Goal: Book appointment/travel/reservation

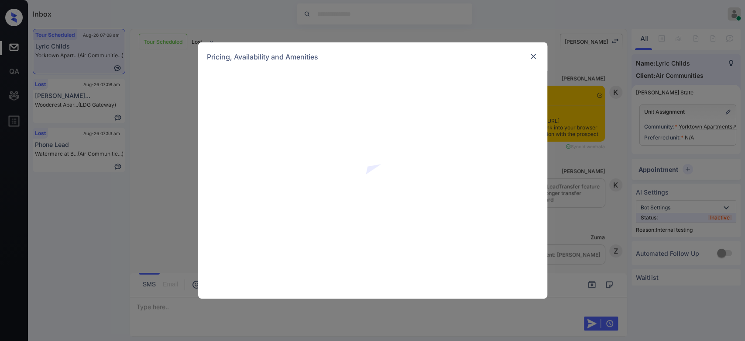
scroll to position [3028, 0]
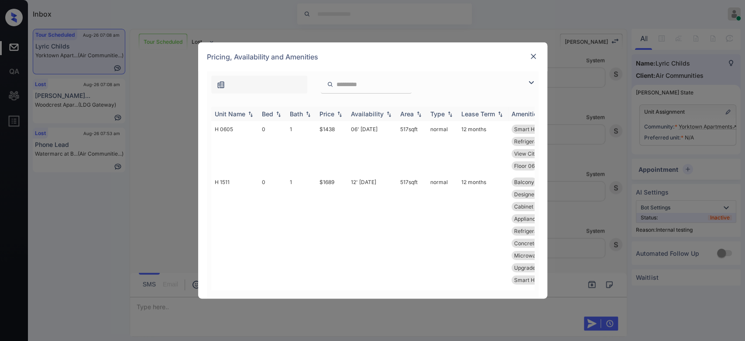
click at [331, 114] on div "Price" at bounding box center [327, 113] width 15 height 7
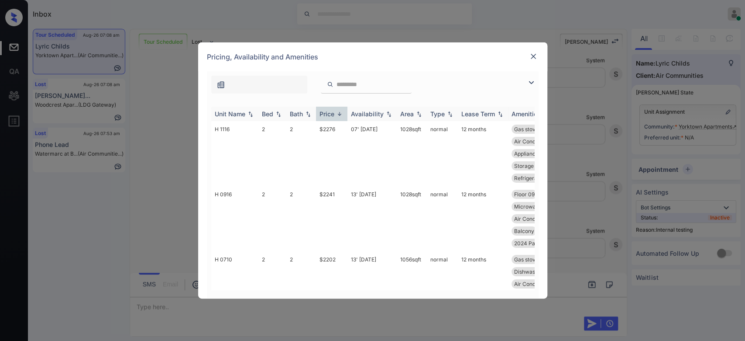
click at [331, 114] on div "Price" at bounding box center [327, 113] width 15 height 7
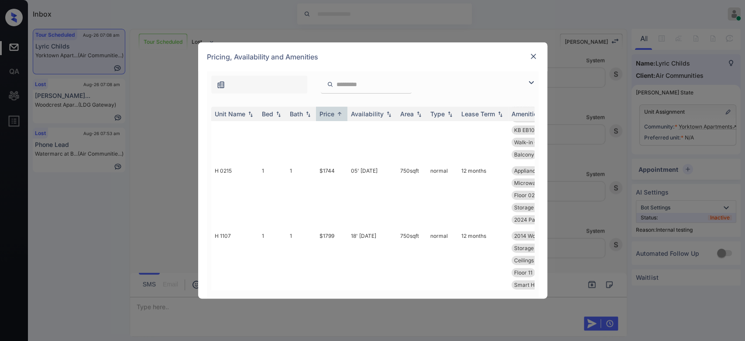
scroll to position [250, 0]
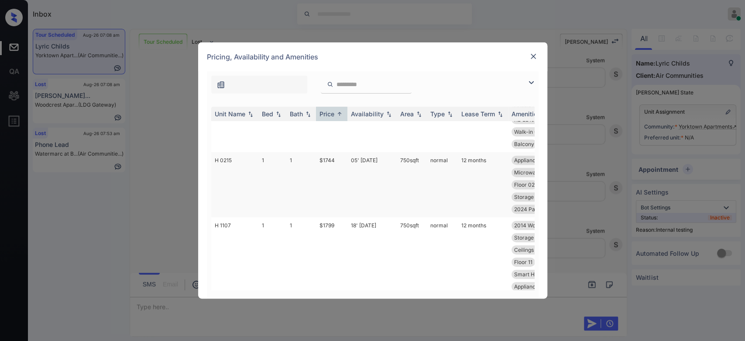
click at [325, 169] on td "$1744" at bounding box center [331, 184] width 31 height 65
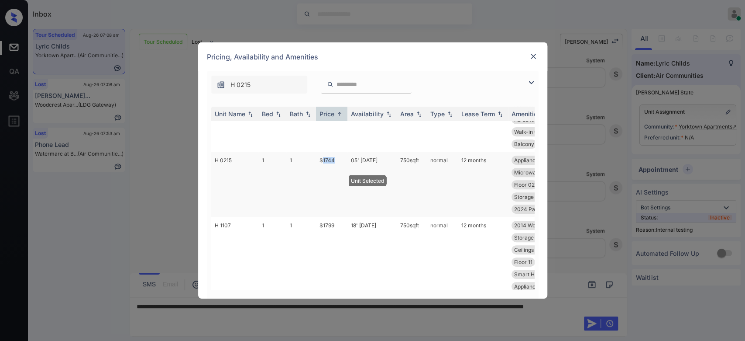
click at [325, 169] on td "$1744" at bounding box center [331, 184] width 31 height 65
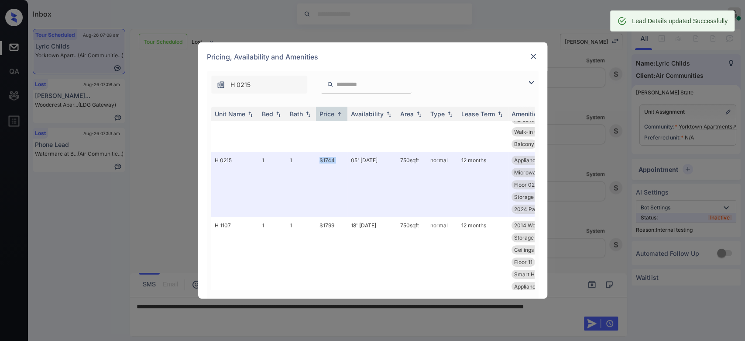
click at [538, 55] on img at bounding box center [533, 56] width 9 height 9
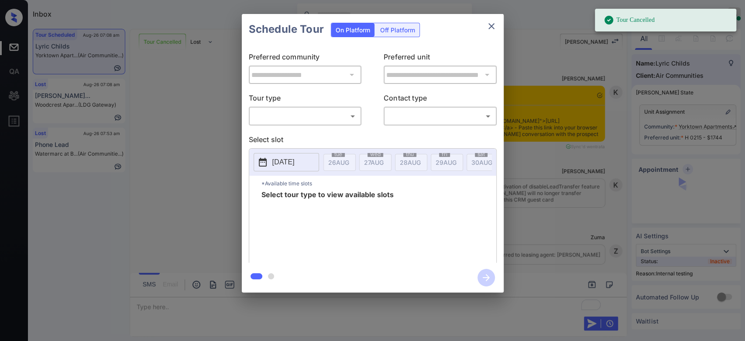
scroll to position [3028, 0]
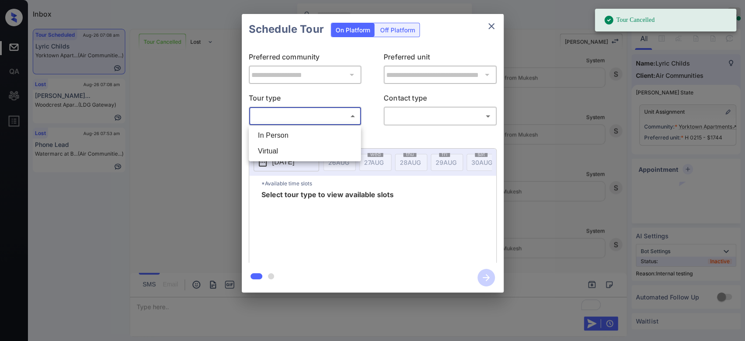
click at [335, 115] on body "Tour Cancelled Inbox Mukesh Online Set yourself offline Set yourself on break P…" at bounding box center [372, 170] width 745 height 341
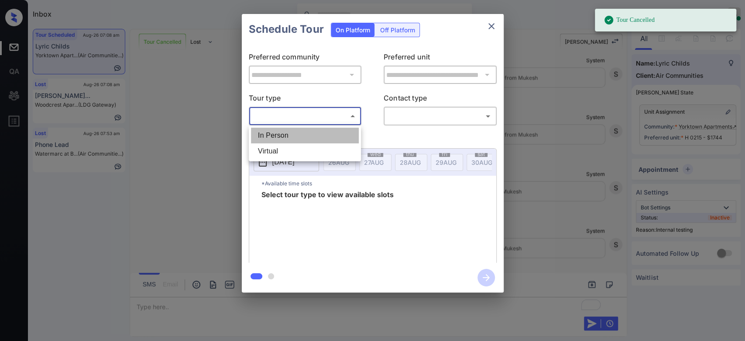
click at [309, 133] on li "In Person" at bounding box center [305, 136] width 108 height 16
type input "********"
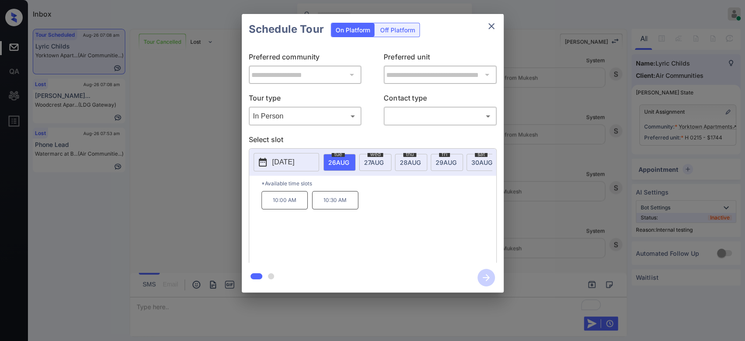
click at [196, 195] on div "**********" at bounding box center [372, 153] width 745 height 306
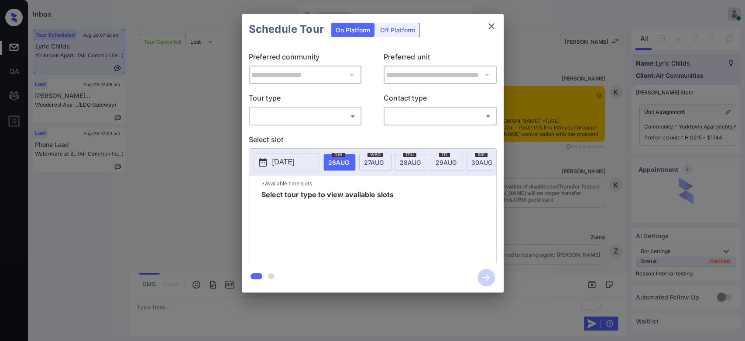
scroll to position [3570, 0]
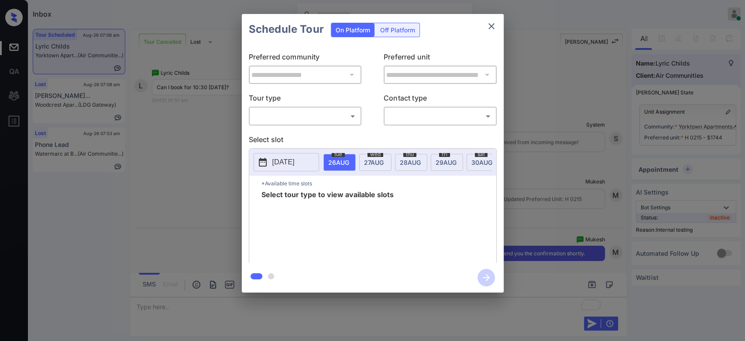
click at [325, 120] on body "Inbox Mukesh Online Set yourself offline Set yourself on break Profile Switch t…" at bounding box center [372, 170] width 745 height 341
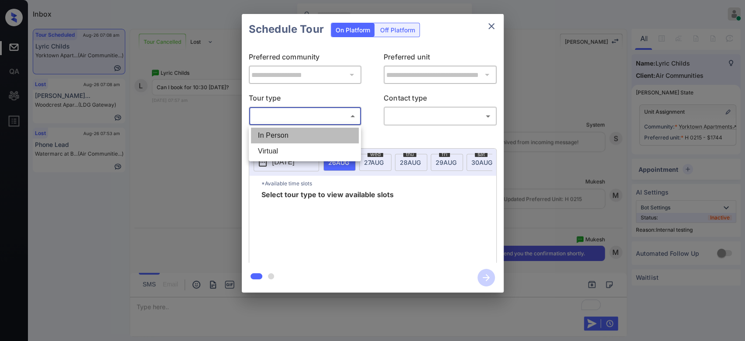
click at [305, 138] on li "In Person" at bounding box center [305, 136] width 108 height 16
type input "********"
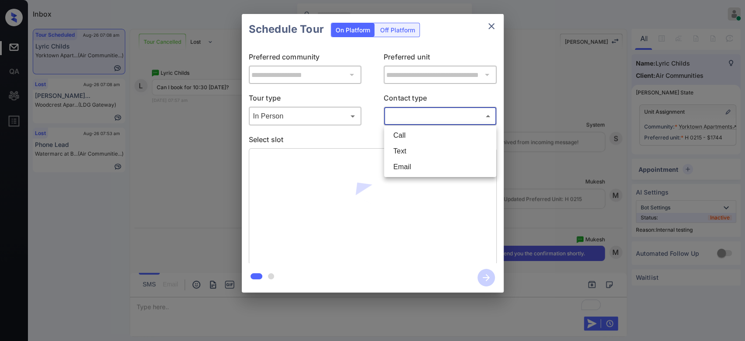
click at [411, 117] on body "Inbox Mukesh Online Set yourself offline Set yourself on break Profile Switch t…" at bounding box center [372, 170] width 745 height 341
click at [407, 148] on li "Text" at bounding box center [440, 151] width 108 height 16
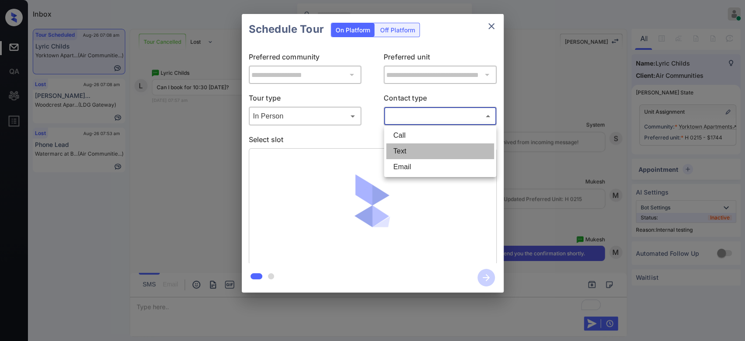
type input "****"
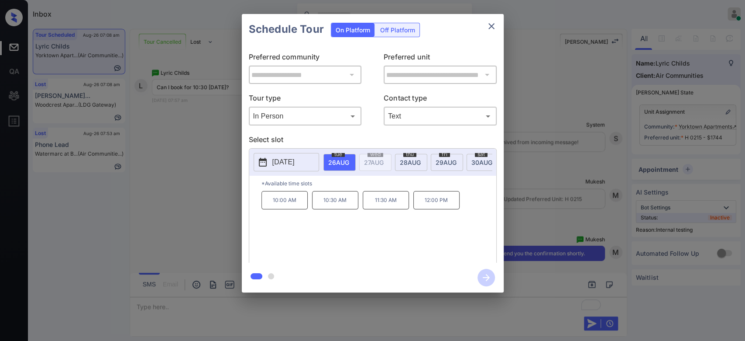
click at [332, 209] on p "10:30 AM" at bounding box center [335, 200] width 46 height 18
click at [484, 278] on icon "button" at bounding box center [486, 277] width 17 height 17
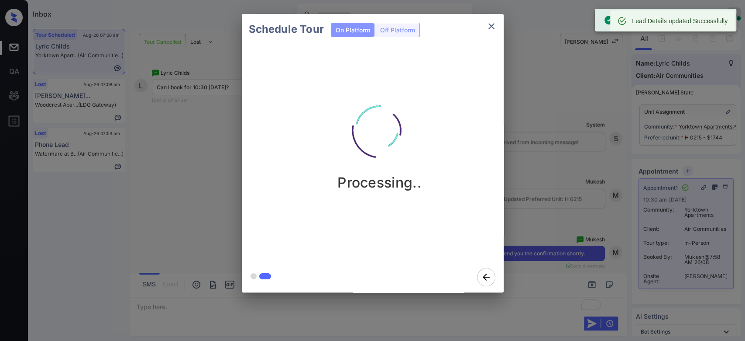
click at [533, 76] on div "Schedule Tour On Platform Off Platform Processing.." at bounding box center [372, 153] width 745 height 306
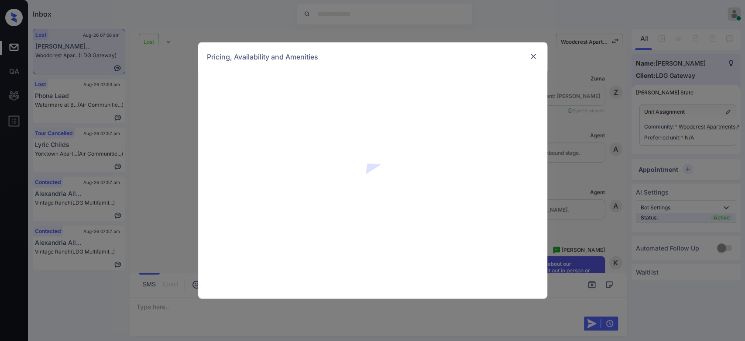
scroll to position [2809, 0]
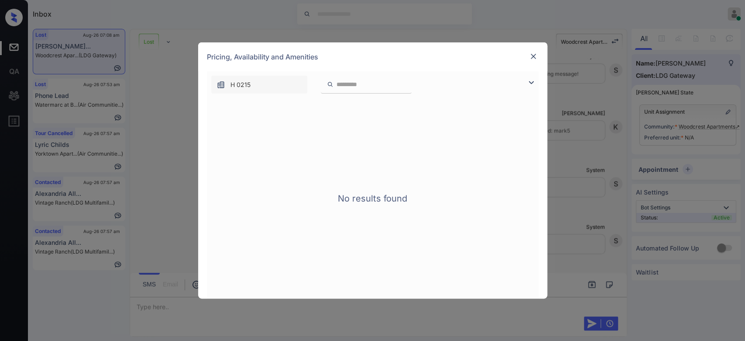
click at [538, 52] on img at bounding box center [533, 56] width 9 height 9
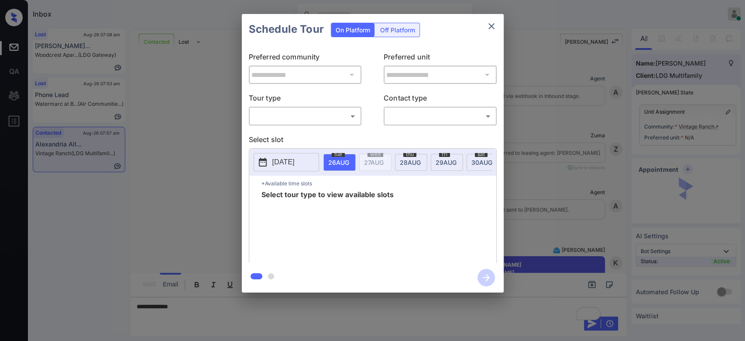
scroll to position [248, 0]
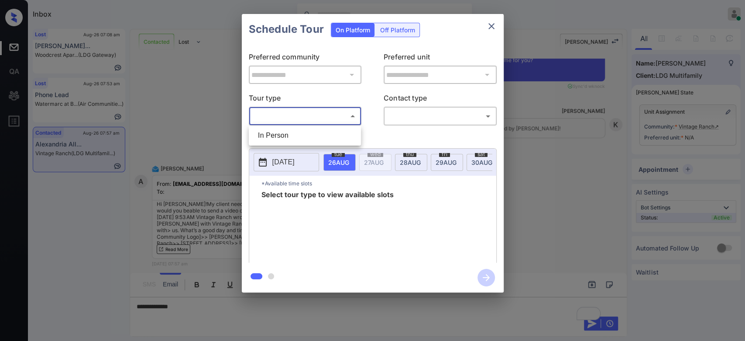
click at [334, 118] on body "Inbox Mukesh Online Set yourself offline Set yourself on break Profile Switch t…" at bounding box center [372, 170] width 745 height 341
click at [493, 24] on div at bounding box center [372, 170] width 745 height 341
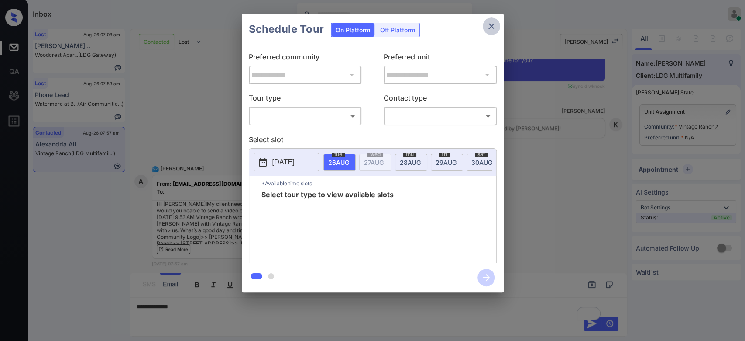
click at [493, 24] on icon "close" at bounding box center [492, 26] width 6 height 6
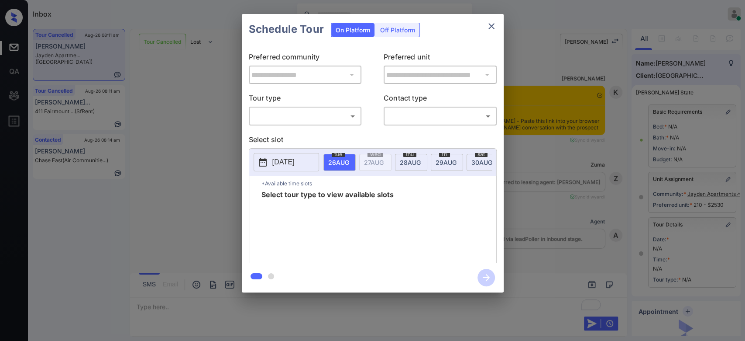
scroll to position [1940, 0]
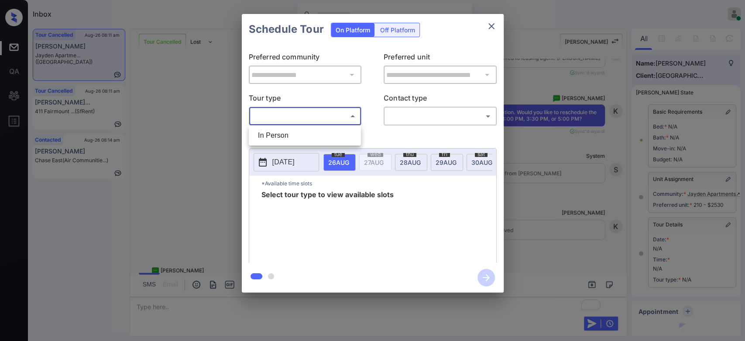
click at [308, 114] on body "Inbox Mukesh Online Set yourself offline Set yourself on break Profile Switch t…" at bounding box center [372, 170] width 745 height 341
click at [307, 131] on li "In Person" at bounding box center [305, 136] width 108 height 16
type input "********"
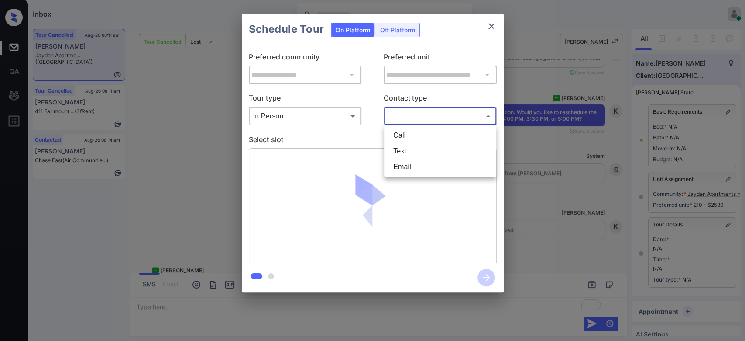
click at [412, 120] on body "Inbox Mukesh Online Set yourself offline Set yourself on break Profile Switch t…" at bounding box center [372, 170] width 745 height 341
click at [414, 149] on li "Text" at bounding box center [440, 151] width 108 height 16
type input "****"
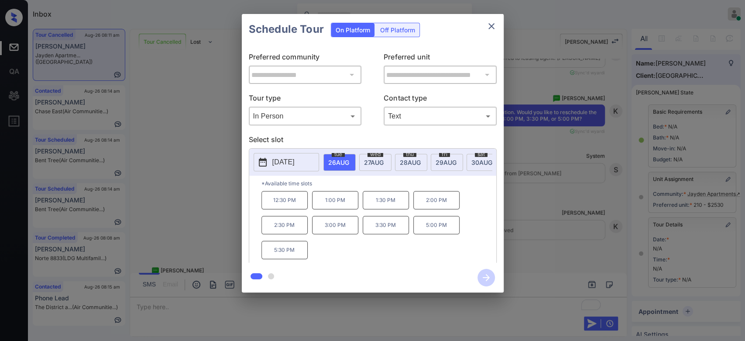
click at [434, 234] on p "5:00 PM" at bounding box center [437, 225] width 46 height 18
click at [484, 282] on icon "button" at bounding box center [486, 277] width 17 height 17
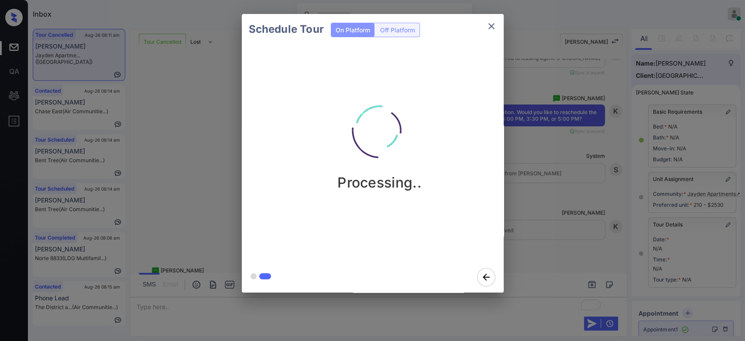
click at [552, 193] on div "Schedule Tour On Platform Off Platform Processing.." at bounding box center [372, 153] width 745 height 306
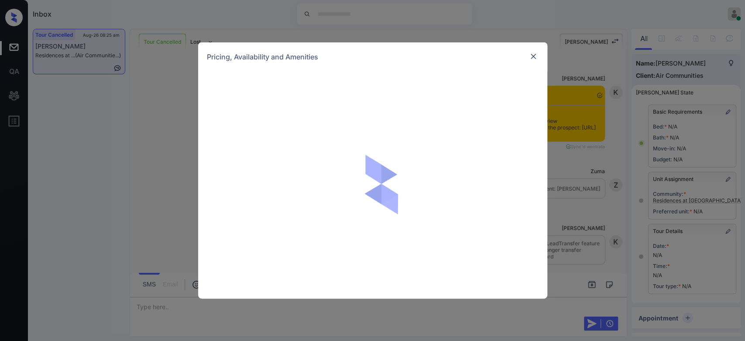
scroll to position [1096, 0]
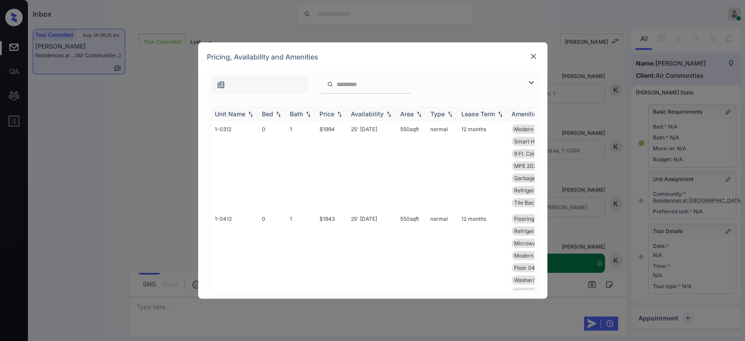
click at [336, 111] on img at bounding box center [339, 114] width 9 height 6
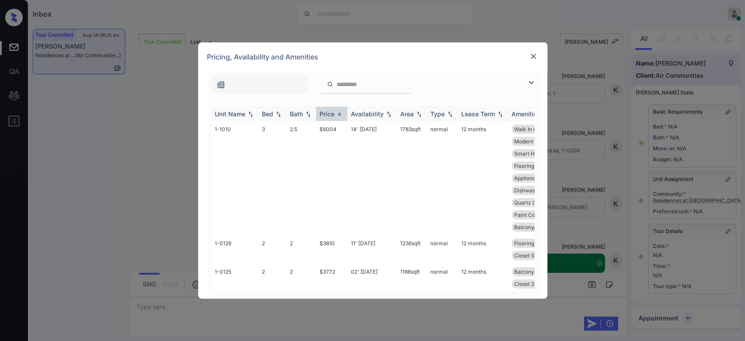
click at [336, 111] on img at bounding box center [339, 113] width 9 height 7
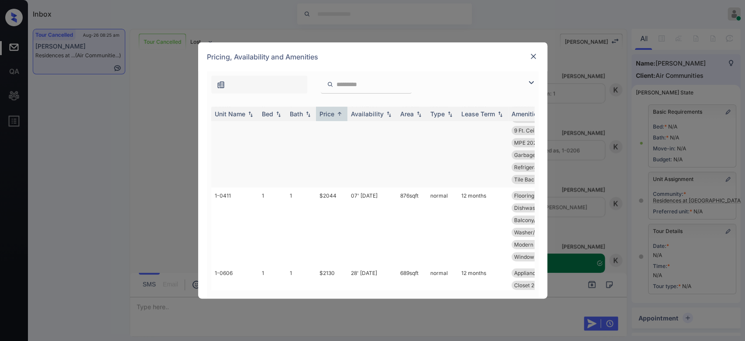
scroll to position [119, 0]
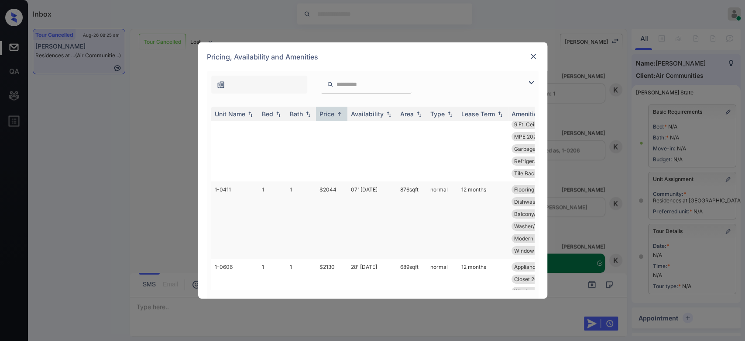
click at [322, 185] on td "$2044" at bounding box center [331, 219] width 31 height 77
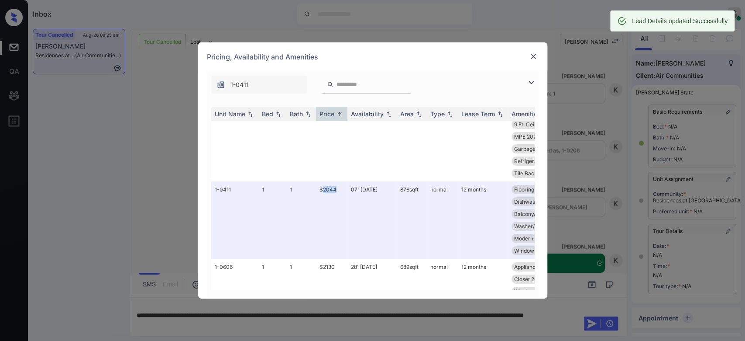
click at [530, 55] on img at bounding box center [533, 56] width 9 height 9
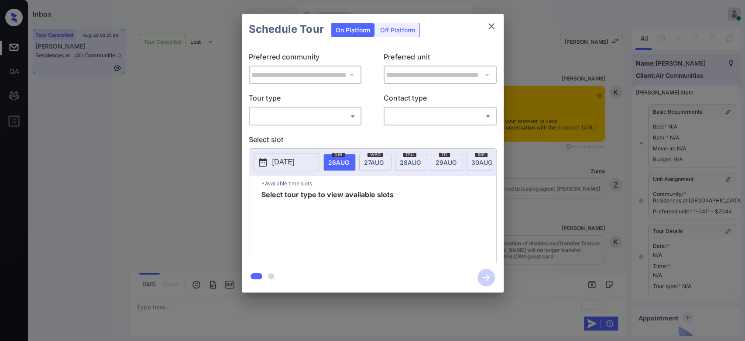
scroll to position [7546, 0]
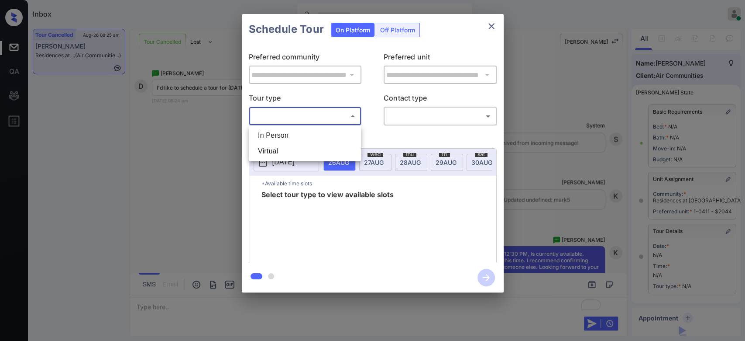
click at [291, 111] on body "Inbox Mukesh Online Set yourself offline Set yourself on break Profile Switch t…" at bounding box center [372, 170] width 745 height 341
click at [288, 135] on li "In Person" at bounding box center [305, 136] width 108 height 16
type input "********"
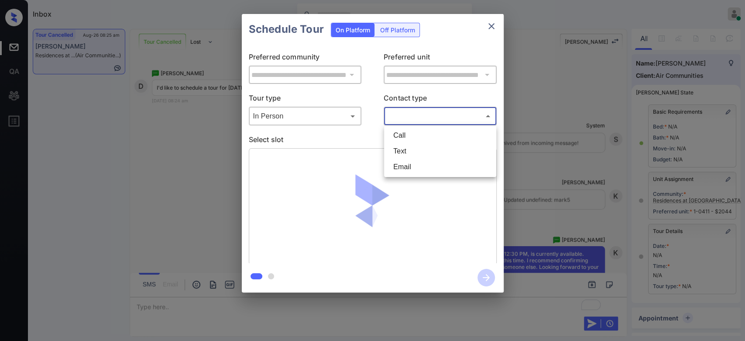
drag, startPoint x: 410, startPoint y: 120, endPoint x: 408, endPoint y: 152, distance: 32.8
click at [408, 152] on body "Inbox Mukesh Online Set yourself offline Set yourself on break Profile Switch t…" at bounding box center [372, 170] width 745 height 341
click at [408, 152] on li "Text" at bounding box center [440, 151] width 108 height 16
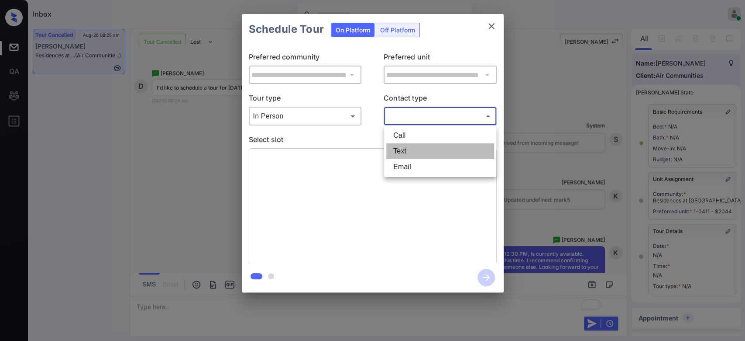
type input "****"
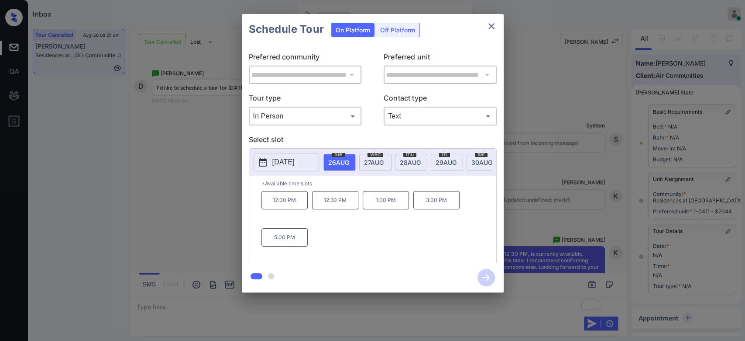
click at [197, 148] on div "**********" at bounding box center [372, 153] width 745 height 306
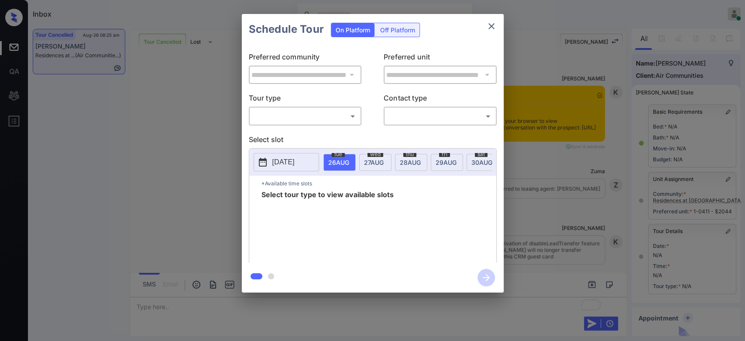
scroll to position [8166, 0]
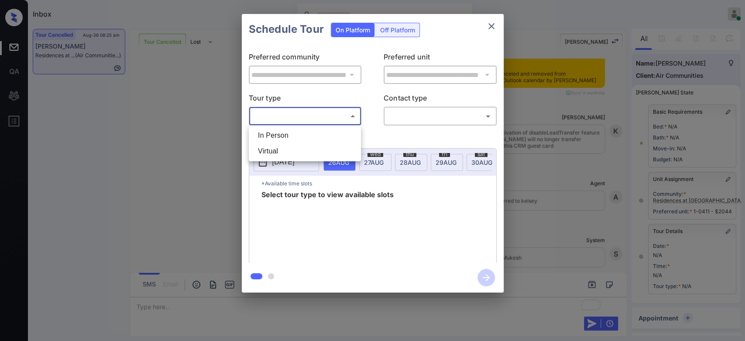
click at [324, 109] on body "Inbox Mukesh Online Set yourself offline Set yourself on break Profile Switch t…" at bounding box center [372, 170] width 745 height 341
click at [314, 134] on li "In Person" at bounding box center [305, 136] width 108 height 16
type input "********"
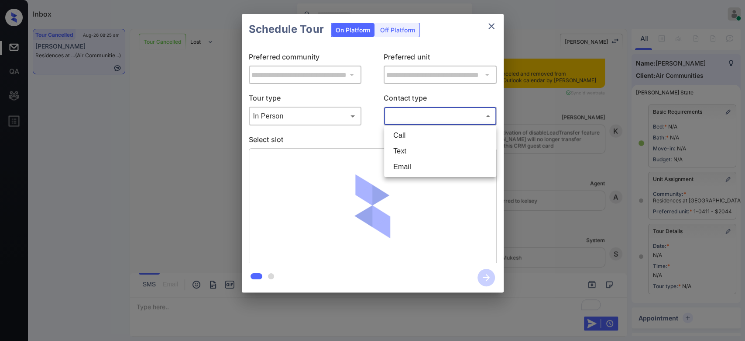
drag, startPoint x: 416, startPoint y: 117, endPoint x: 410, endPoint y: 156, distance: 39.7
click at [410, 156] on body "Inbox Mukesh Online Set yourself offline Set yourself on break Profile Switch t…" at bounding box center [372, 170] width 745 height 341
click at [410, 156] on li "Text" at bounding box center [440, 151] width 108 height 16
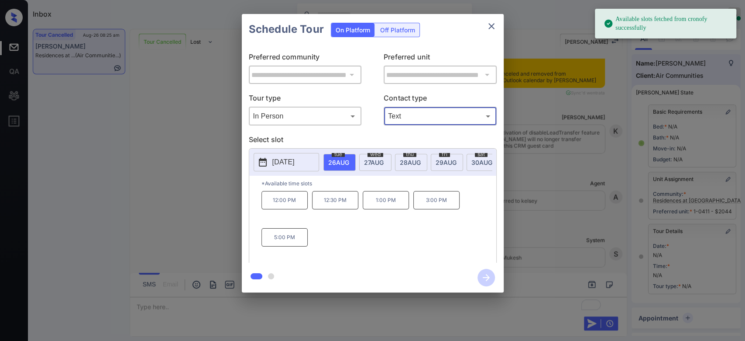
type input "****"
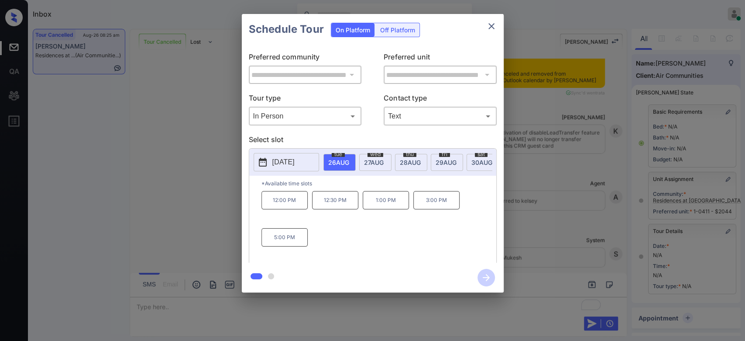
click at [333, 209] on p "12:30 PM" at bounding box center [335, 200] width 46 height 18
click at [488, 278] on icon "button" at bounding box center [486, 277] width 7 height 7
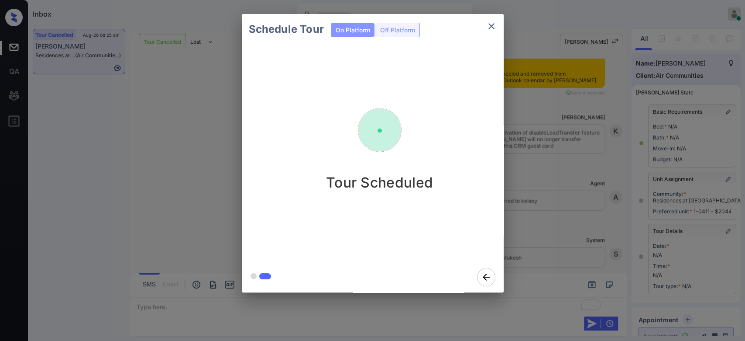
click at [527, 186] on div "Schedule Tour On Platform Off Platform Tour Scheduled" at bounding box center [372, 153] width 745 height 306
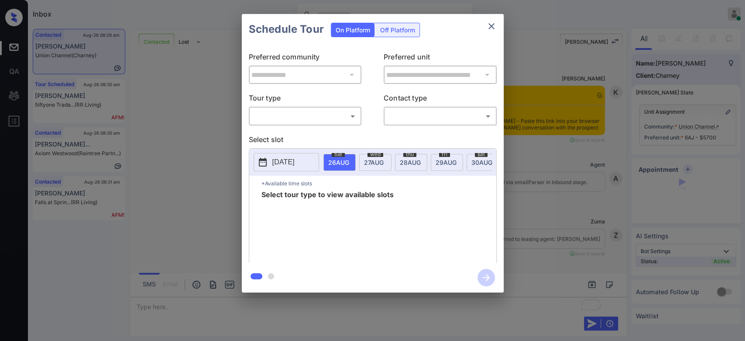
scroll to position [1903, 0]
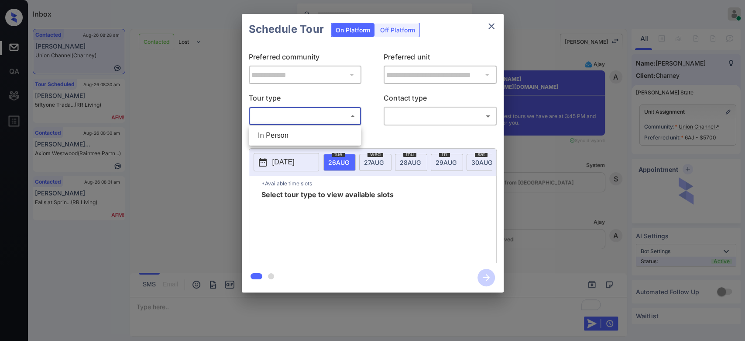
click at [307, 110] on body "Inbox Mukesh Online Set yourself offline Set yourself on break Profile Switch t…" at bounding box center [372, 170] width 745 height 341
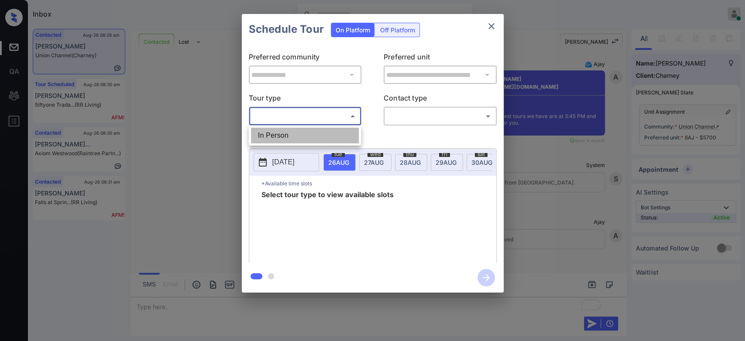
click at [294, 128] on li "In Person" at bounding box center [305, 136] width 108 height 16
type input "********"
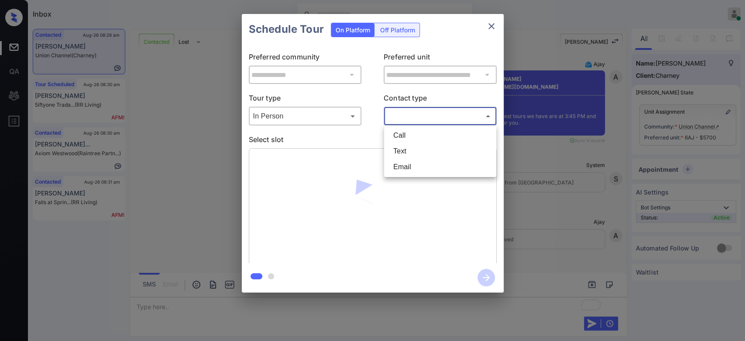
click at [430, 117] on body "Inbox Mukesh Online Set yourself offline Set yourself on break Profile Switch t…" at bounding box center [372, 170] width 745 height 341
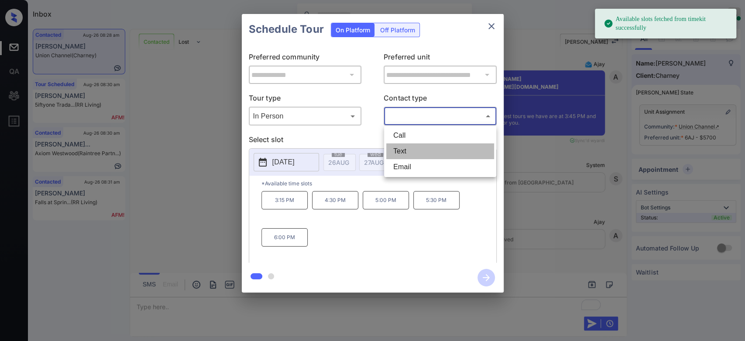
click at [418, 145] on li "Text" at bounding box center [440, 151] width 108 height 16
type input "****"
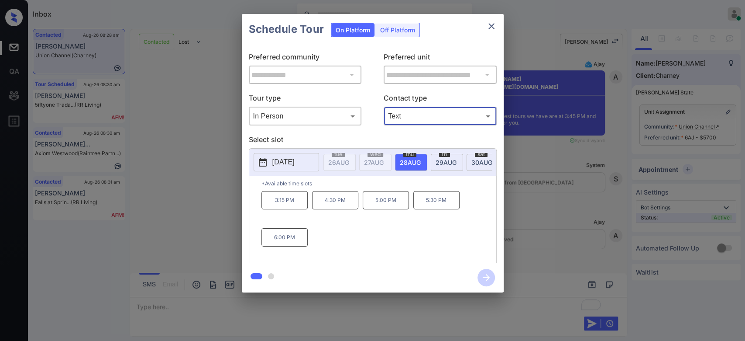
click at [472, 156] on div "sat 30 AUG" at bounding box center [483, 162] width 32 height 17
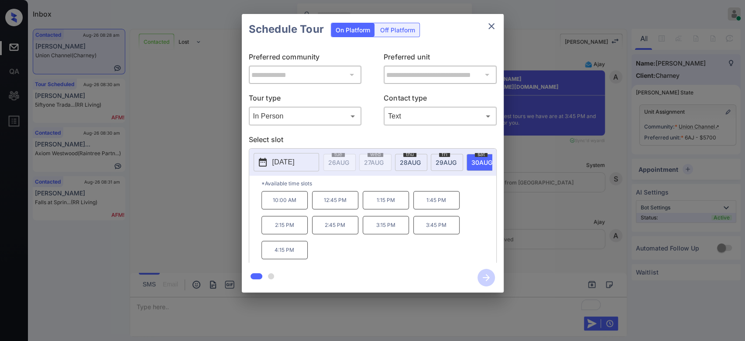
click at [429, 232] on p "3:45 PM" at bounding box center [437, 225] width 46 height 18
click at [489, 275] on icon "button" at bounding box center [486, 277] width 17 height 17
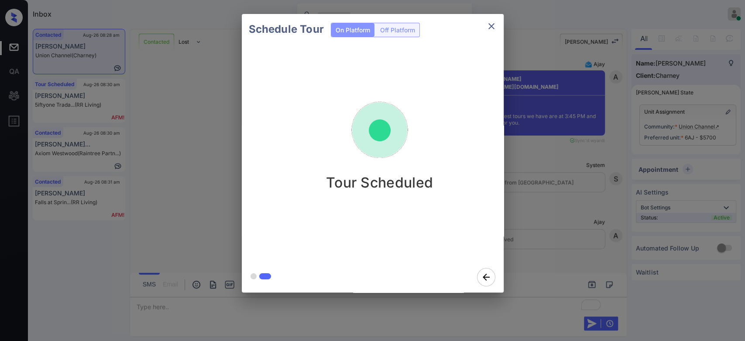
click at [555, 223] on div "Schedule Tour On Platform Off Platform Tour Scheduled" at bounding box center [372, 153] width 745 height 306
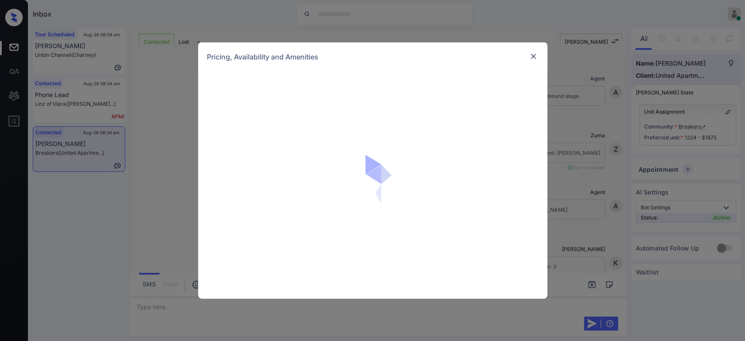
scroll to position [228, 0]
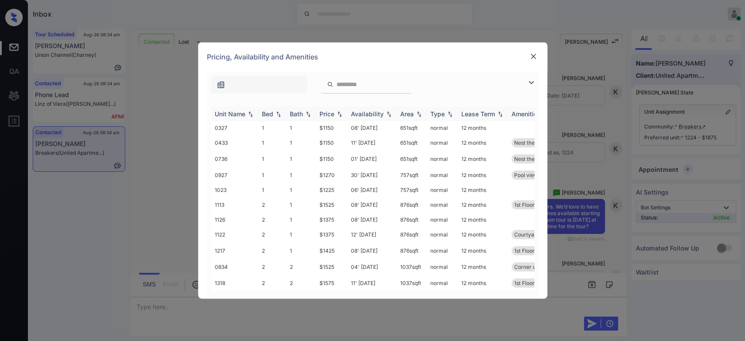
click at [331, 114] on div "Price" at bounding box center [327, 113] width 15 height 7
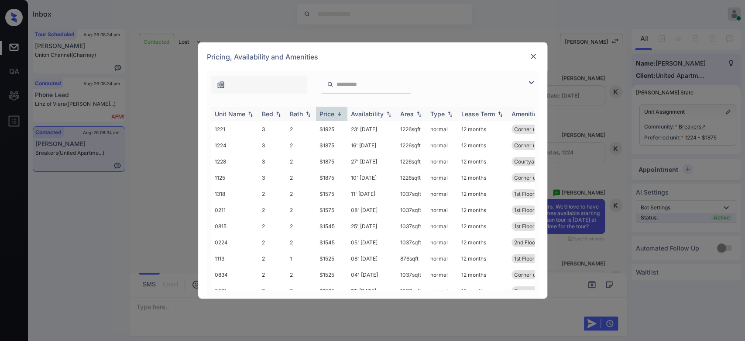
click at [331, 114] on div "Price" at bounding box center [327, 113] width 15 height 7
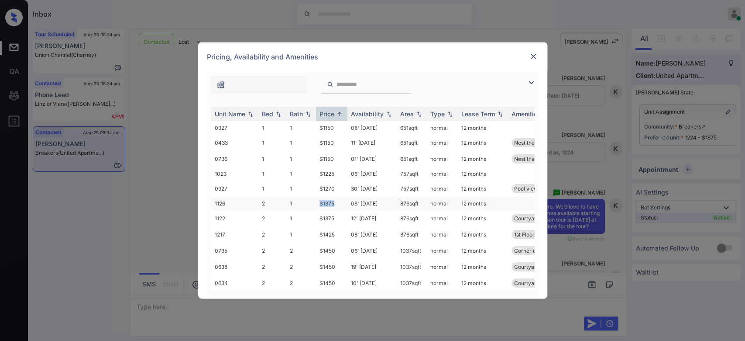
drag, startPoint x: 340, startPoint y: 201, endPoint x: 318, endPoint y: 202, distance: 21.9
click at [318, 202] on td "$1375" at bounding box center [331, 203] width 31 height 14
copy td "$1375"
click at [534, 54] on img at bounding box center [533, 56] width 9 height 9
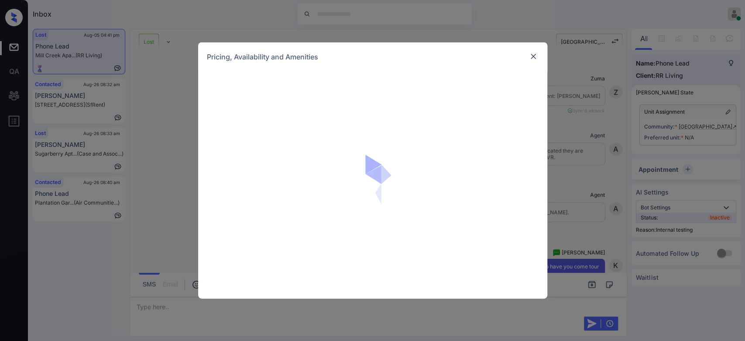
scroll to position [2846, 0]
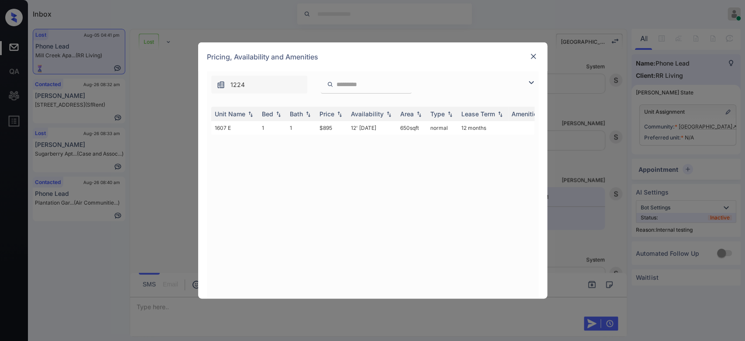
click at [534, 60] on img at bounding box center [533, 56] width 9 height 9
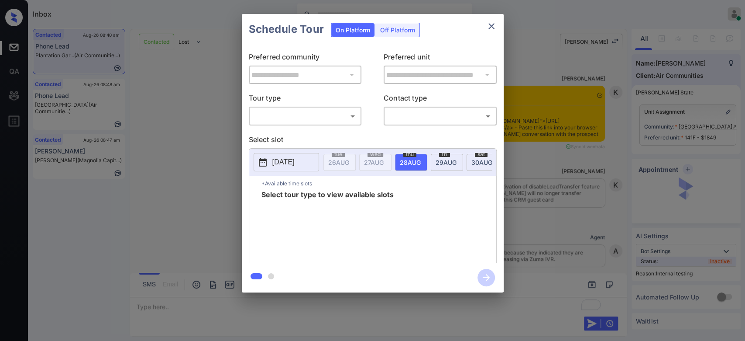
scroll to position [1717, 0]
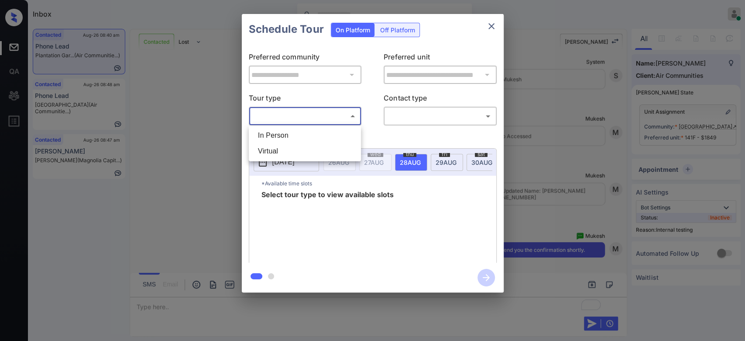
click at [267, 111] on body "Inbox Mukesh Online Set yourself offline Set yourself on break Profile Switch t…" at bounding box center [372, 170] width 745 height 341
click at [265, 131] on li "In Person" at bounding box center [305, 136] width 108 height 16
type input "********"
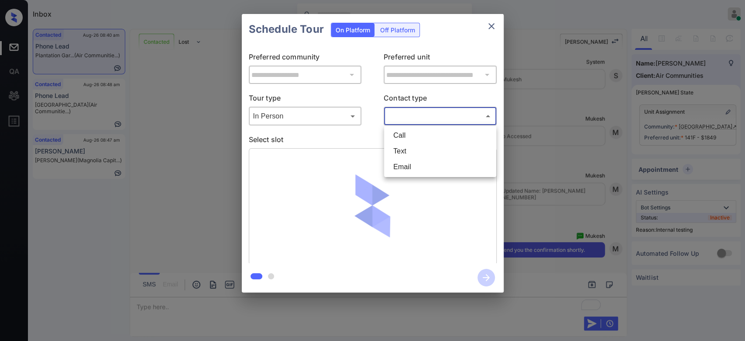
drag, startPoint x: 403, startPoint y: 115, endPoint x: 402, endPoint y: 154, distance: 38.9
click at [402, 154] on body "Inbox Mukesh Online Set yourself offline Set yourself on break Profile Switch t…" at bounding box center [372, 170] width 745 height 341
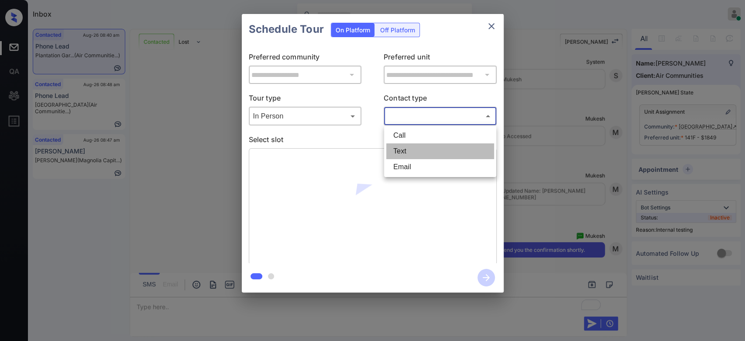
click at [402, 154] on li "Text" at bounding box center [440, 151] width 108 height 16
type input "****"
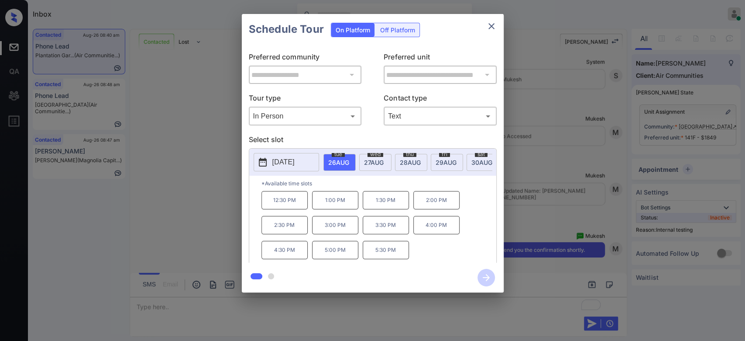
click at [280, 205] on p "12:30 PM" at bounding box center [285, 200] width 46 height 18
click at [482, 275] on icon "button" at bounding box center [486, 277] width 17 height 17
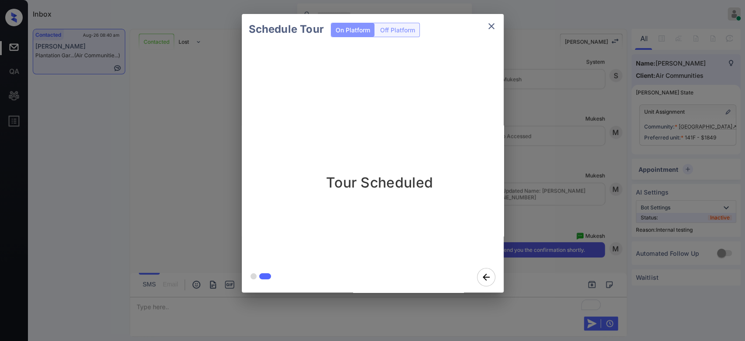
click at [546, 165] on div "Schedule Tour On Platform Off Platform Tour Scheduled" at bounding box center [372, 153] width 745 height 306
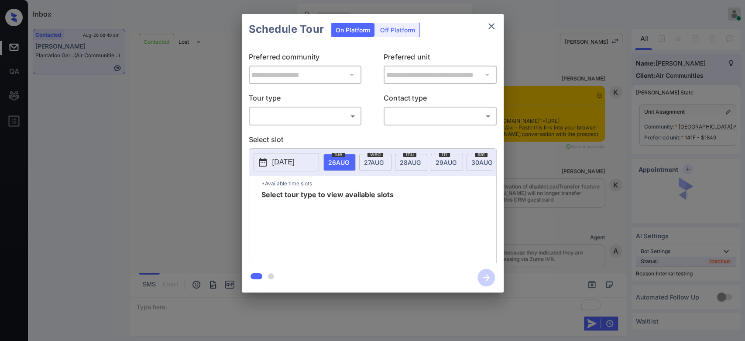
scroll to position [1717, 0]
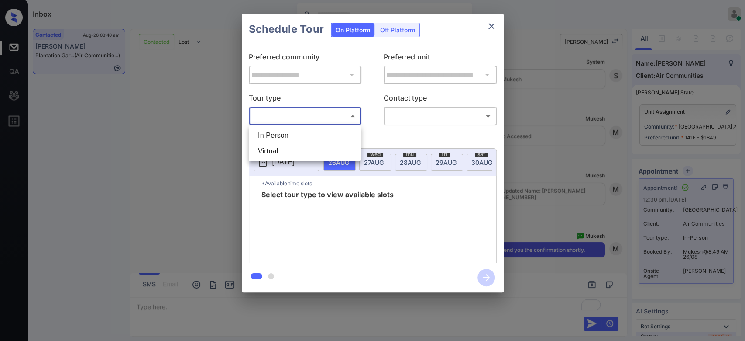
click at [350, 114] on body "Inbox Mukesh Online Set yourself offline Set yourself on break Profile Switch t…" at bounding box center [372, 170] width 745 height 341
click at [493, 27] on div at bounding box center [372, 170] width 745 height 341
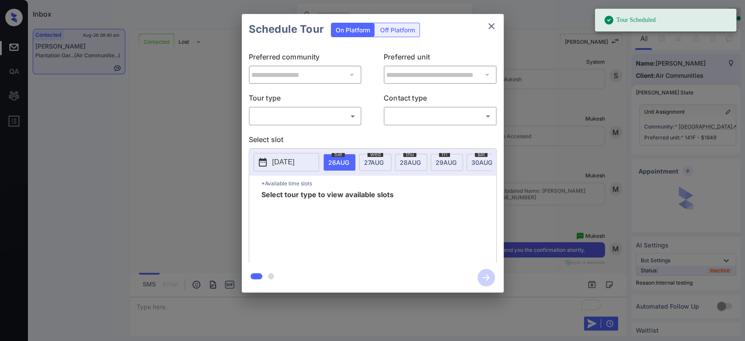
click at [493, 27] on div at bounding box center [372, 170] width 745 height 341
click at [493, 27] on icon "close" at bounding box center [491, 26] width 10 height 10
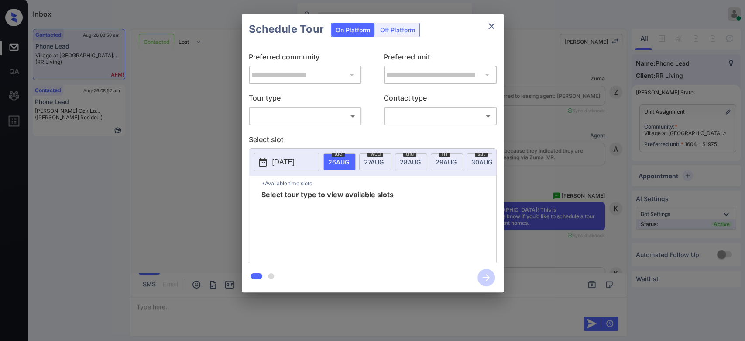
scroll to position [1327, 0]
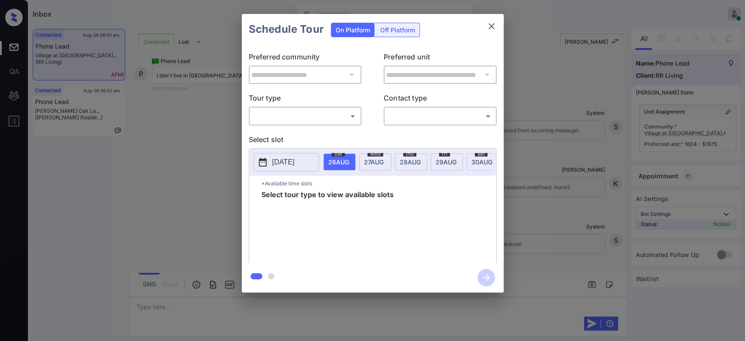
click at [339, 123] on div "​ ​" at bounding box center [305, 116] width 113 height 19
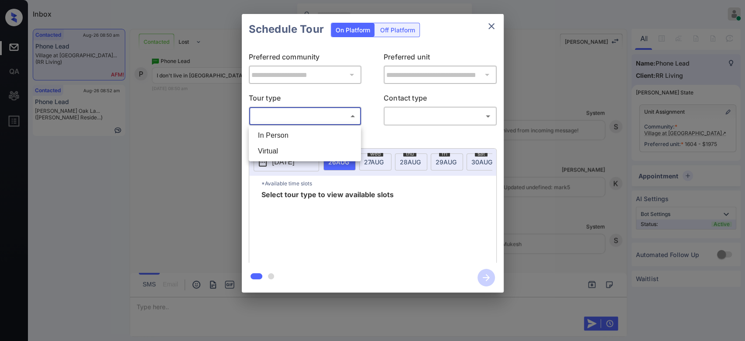
click at [335, 113] on body "Inbox Mukesh Online Set yourself offline Set yourself on break Profile Switch t…" at bounding box center [372, 170] width 745 height 341
click at [493, 30] on div at bounding box center [372, 170] width 745 height 341
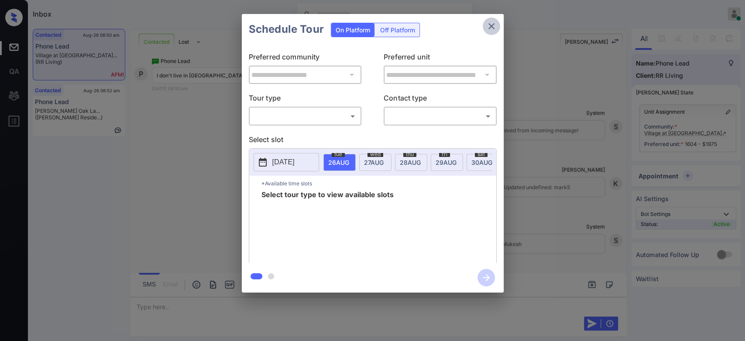
click at [493, 30] on icon "close" at bounding box center [491, 26] width 10 height 10
